Goal: Task Accomplishment & Management: Manage account settings

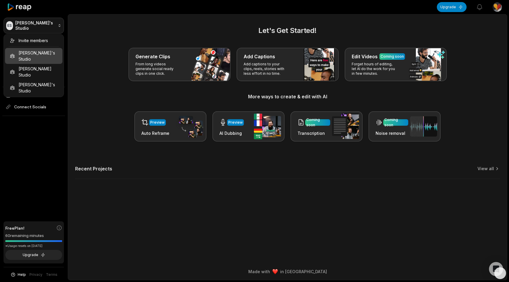
click at [57, 24] on html "ES [PERSON_NAME]'s Studio Create Project Home Projects Brand template Calendar …" at bounding box center [254, 141] width 509 height 282
click at [40, 53] on div "Invite members [PERSON_NAME]'s Studio [PERSON_NAME] Studio Vonaux's Studio" at bounding box center [34, 65] width 60 height 63
click at [33, 108] on html "ES Emilie's Studio Create Project Home Projects Brand template Calendar Connect…" at bounding box center [254, 141] width 509 height 282
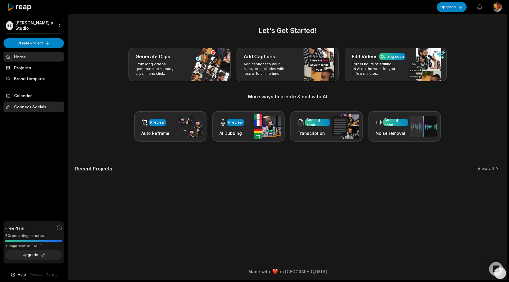
click at [33, 108] on span "Connect Socials" at bounding box center [34, 107] width 60 height 11
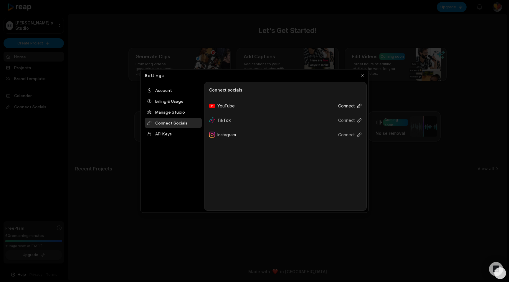
click at [358, 107] on icon at bounding box center [359, 106] width 5 height 5
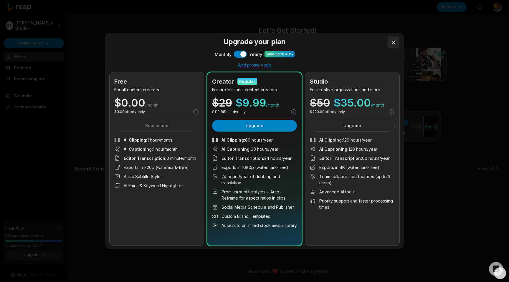
click at [395, 42] on button at bounding box center [394, 43] width 12 height 12
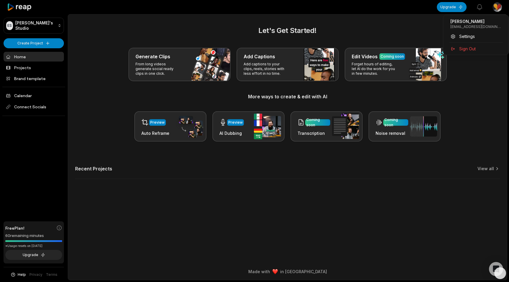
click at [499, 7] on html "ES Emilie's Studio Create Project Home Projects Brand template Calendar Connect…" at bounding box center [254, 141] width 509 height 282
click at [473, 36] on span "Settings" at bounding box center [467, 36] width 16 height 6
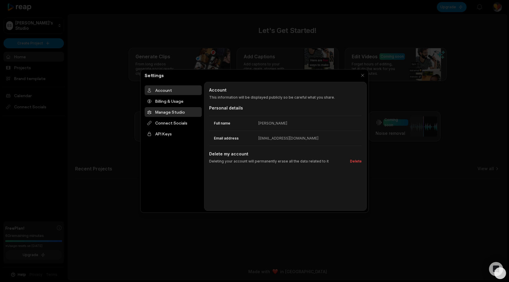
click at [176, 113] on div "Manage Studio" at bounding box center [173, 112] width 57 height 10
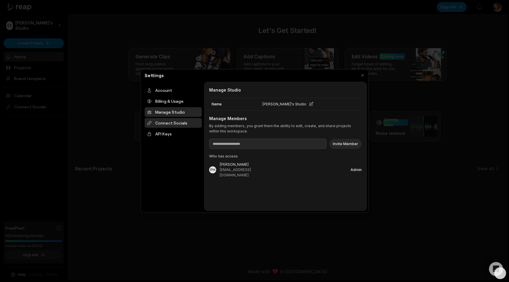
click at [175, 126] on div "Connect Socials" at bounding box center [173, 123] width 57 height 10
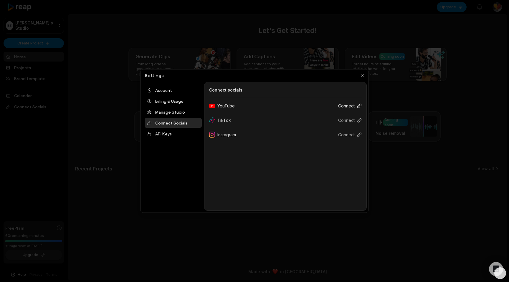
click at [347, 108] on button "Connect" at bounding box center [348, 105] width 28 height 11
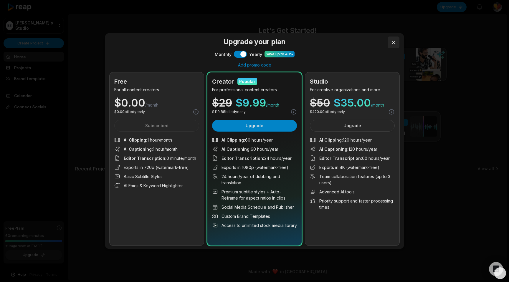
click at [393, 42] on button at bounding box center [394, 43] width 12 height 12
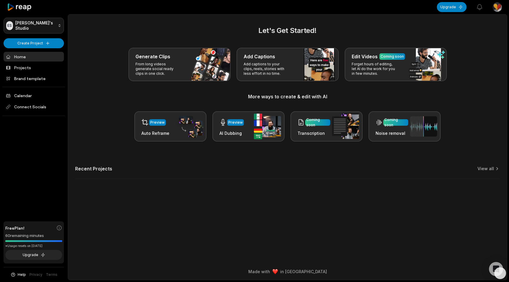
click at [46, 25] on html "ES Emilie's Studio Create Project Home Projects Brand template Calendar Connect…" at bounding box center [254, 141] width 509 height 282
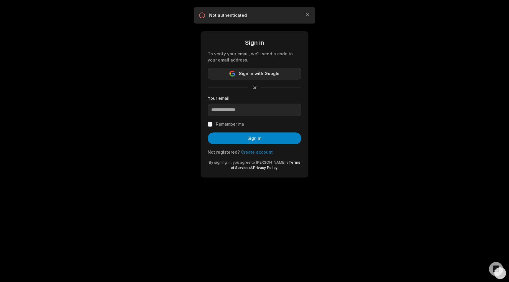
click at [264, 74] on span "Sign in with Google" at bounding box center [259, 73] width 41 height 7
